Goal: Task Accomplishment & Management: Understand process/instructions

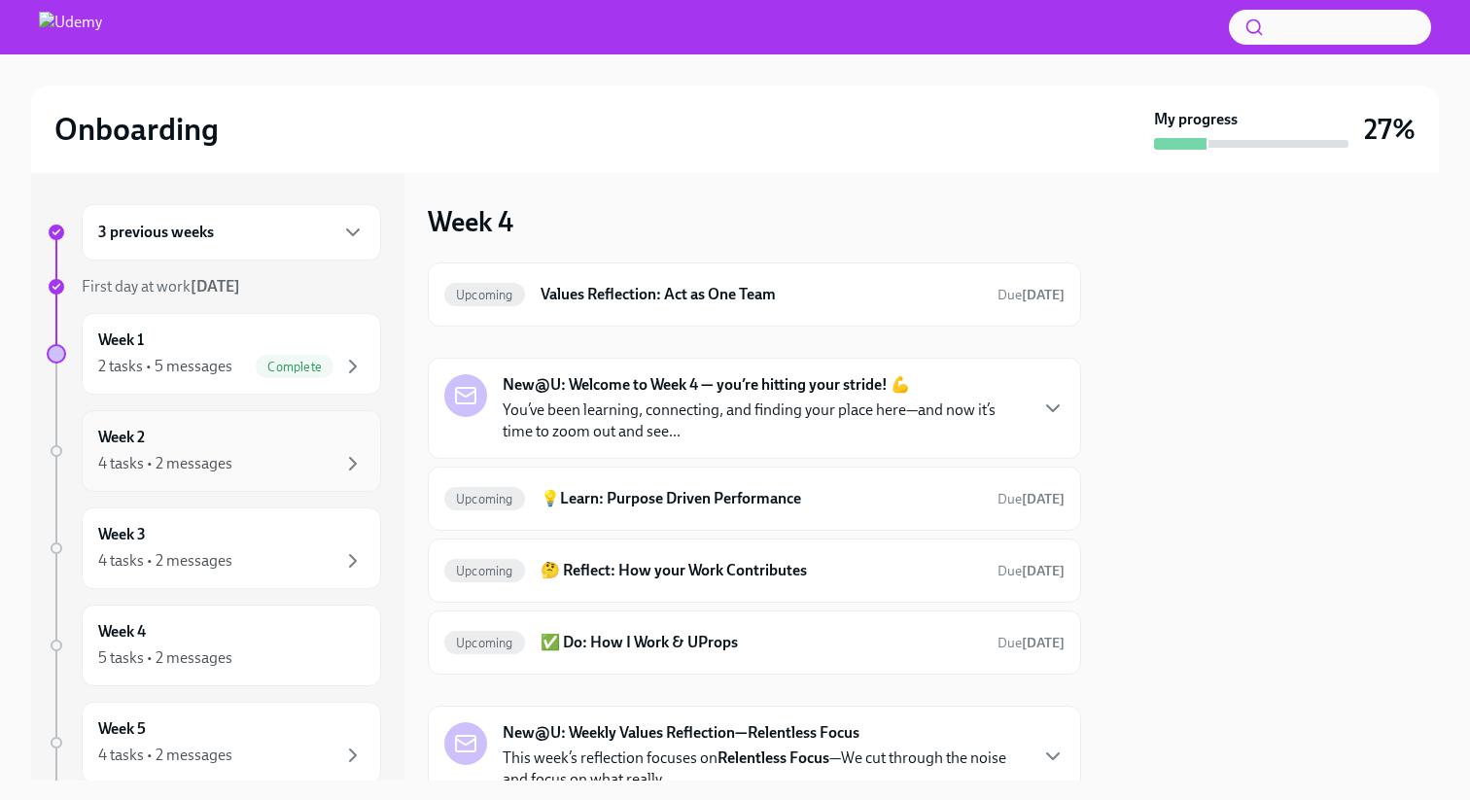
click at [179, 453] on div "4 tasks • 2 messages" at bounding box center [165, 463] width 134 height 21
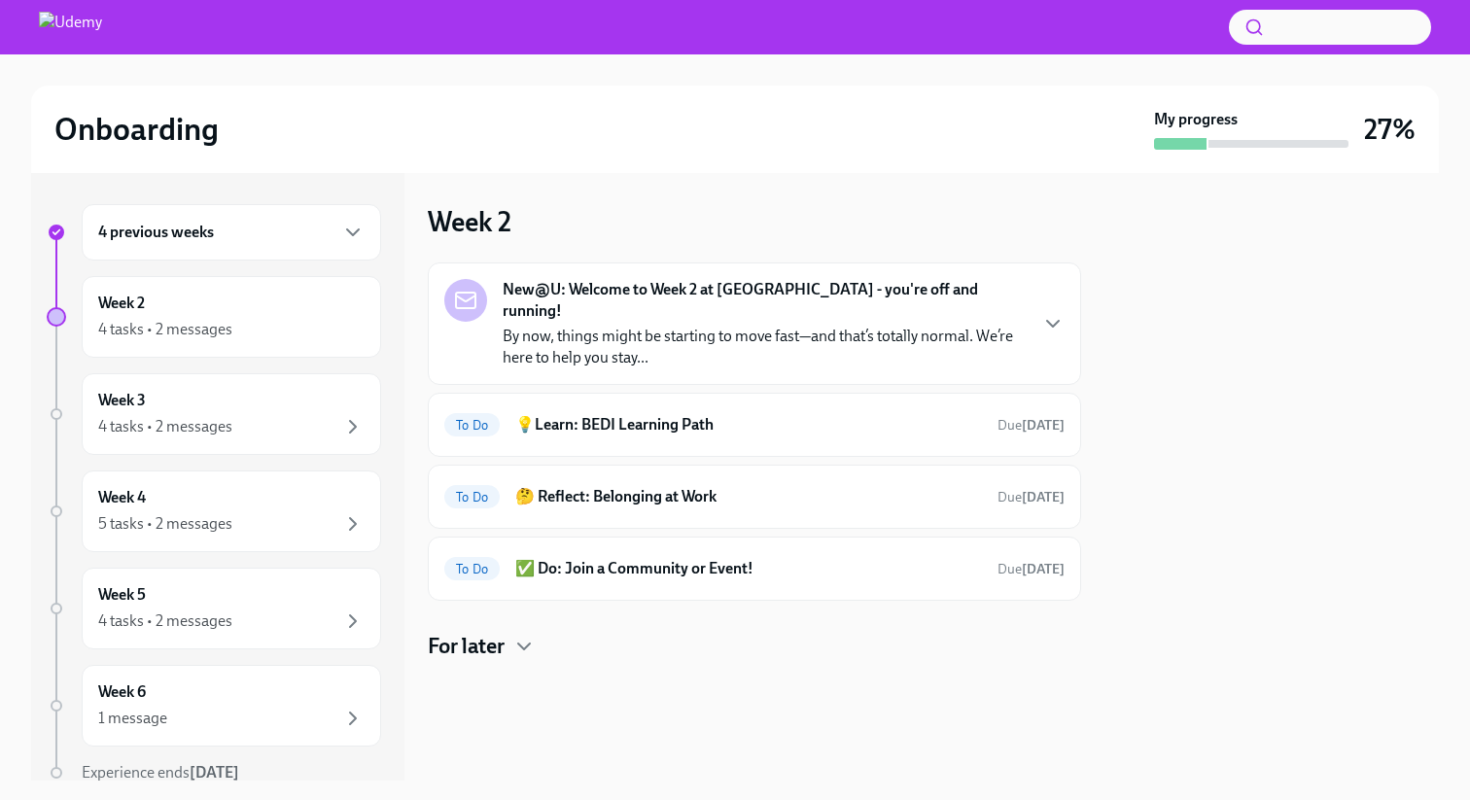
click at [760, 326] on p "By now, things might be starting to move fast—and that’s totally normal. We’re …" at bounding box center [764, 347] width 523 height 43
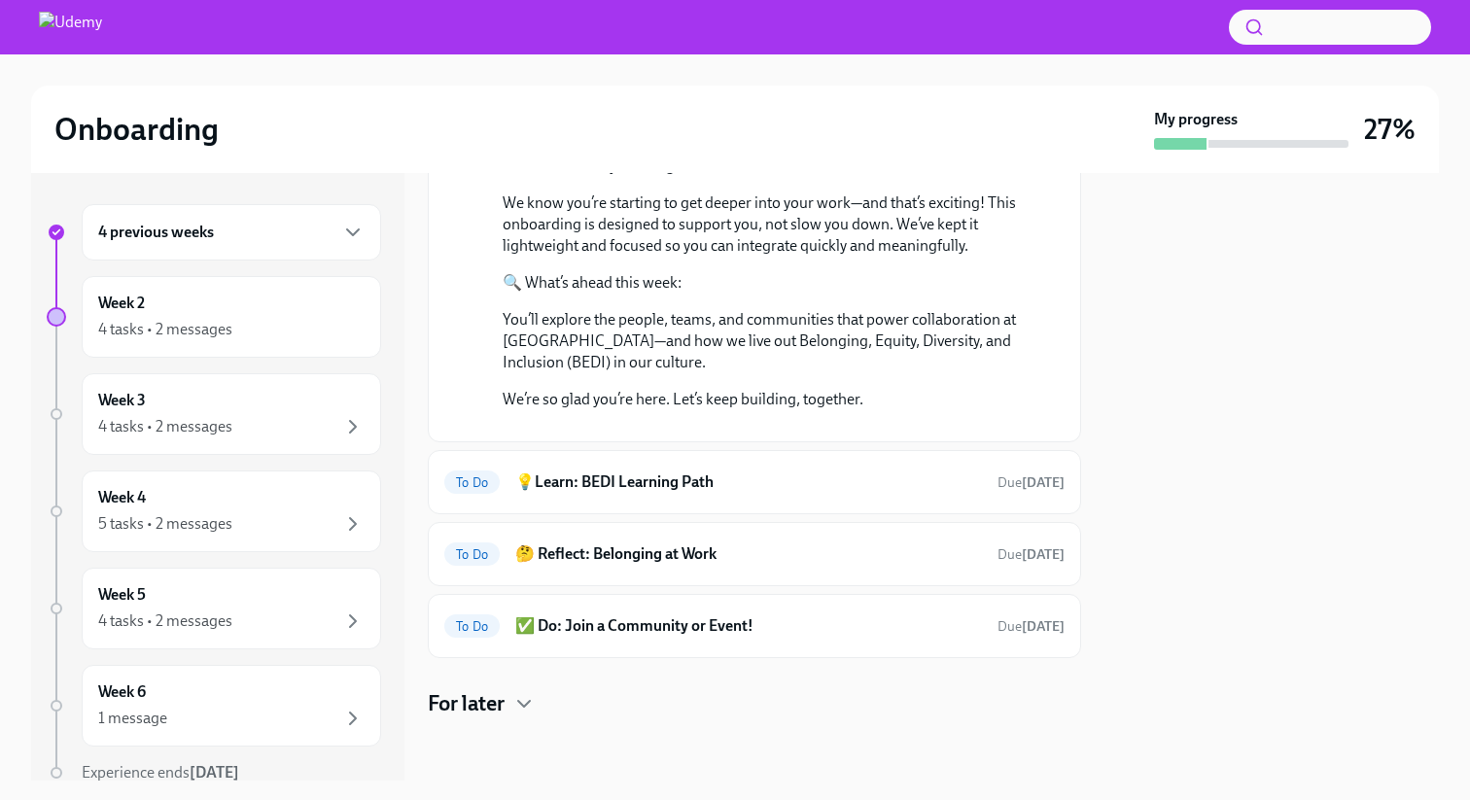
scroll to position [674, 0]
click at [671, 470] on div "To Do 💡Learn: BEDI Learning Path Due [DATE]" at bounding box center [754, 482] width 620 height 31
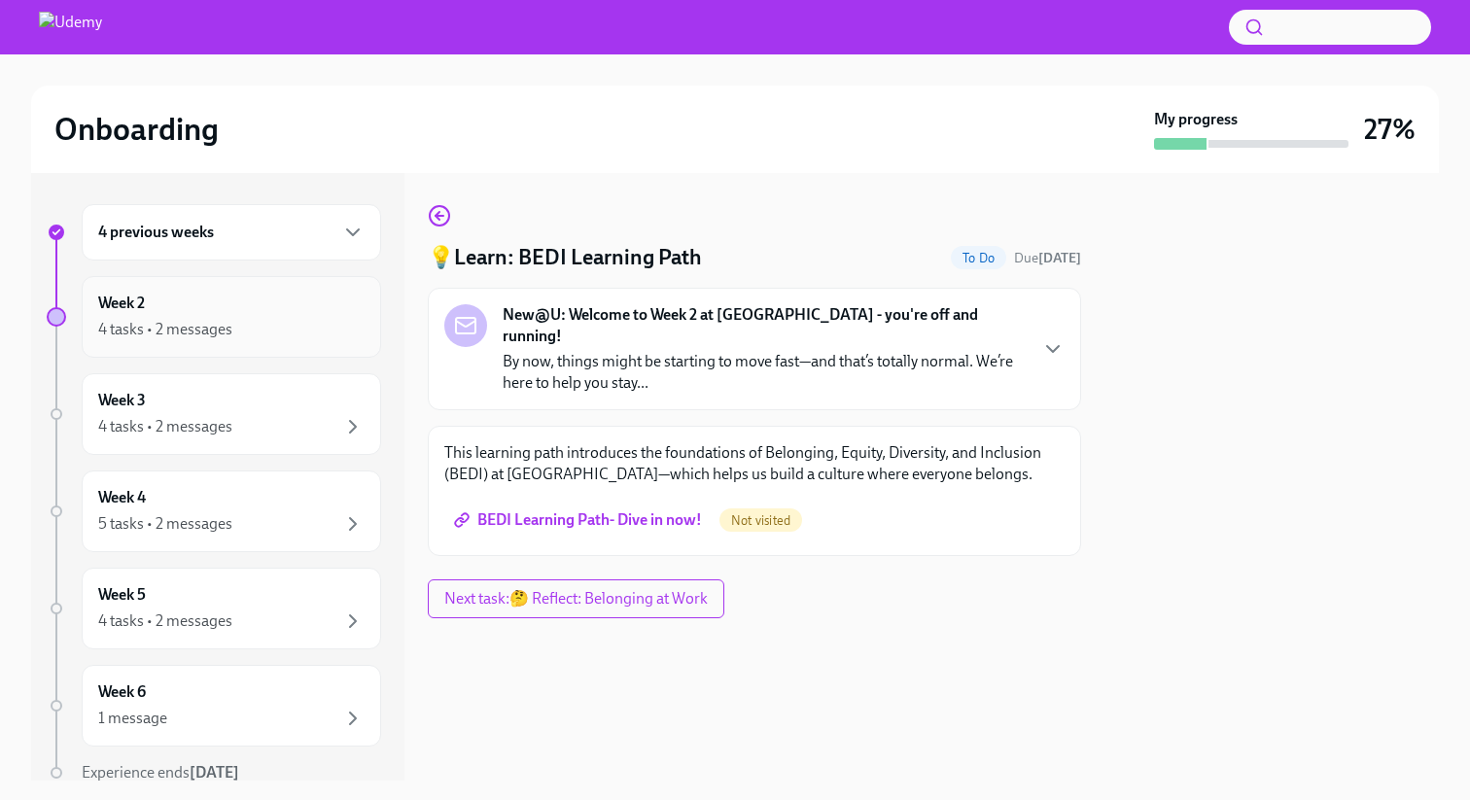
click at [305, 332] on div "4 tasks • 2 messages" at bounding box center [231, 329] width 266 height 23
